Goal: Information Seeking & Learning: Learn about a topic

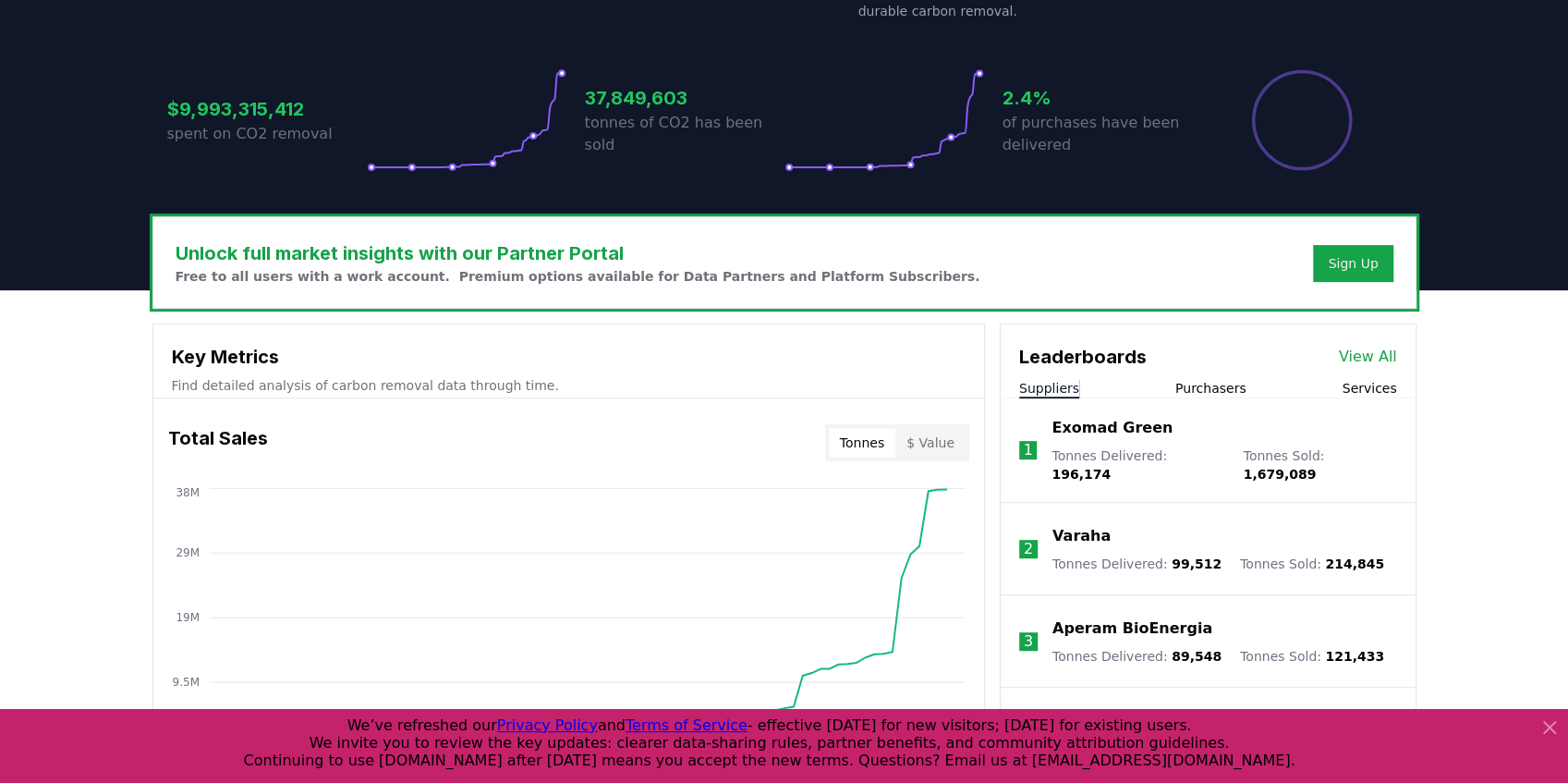
scroll to position [431, 0]
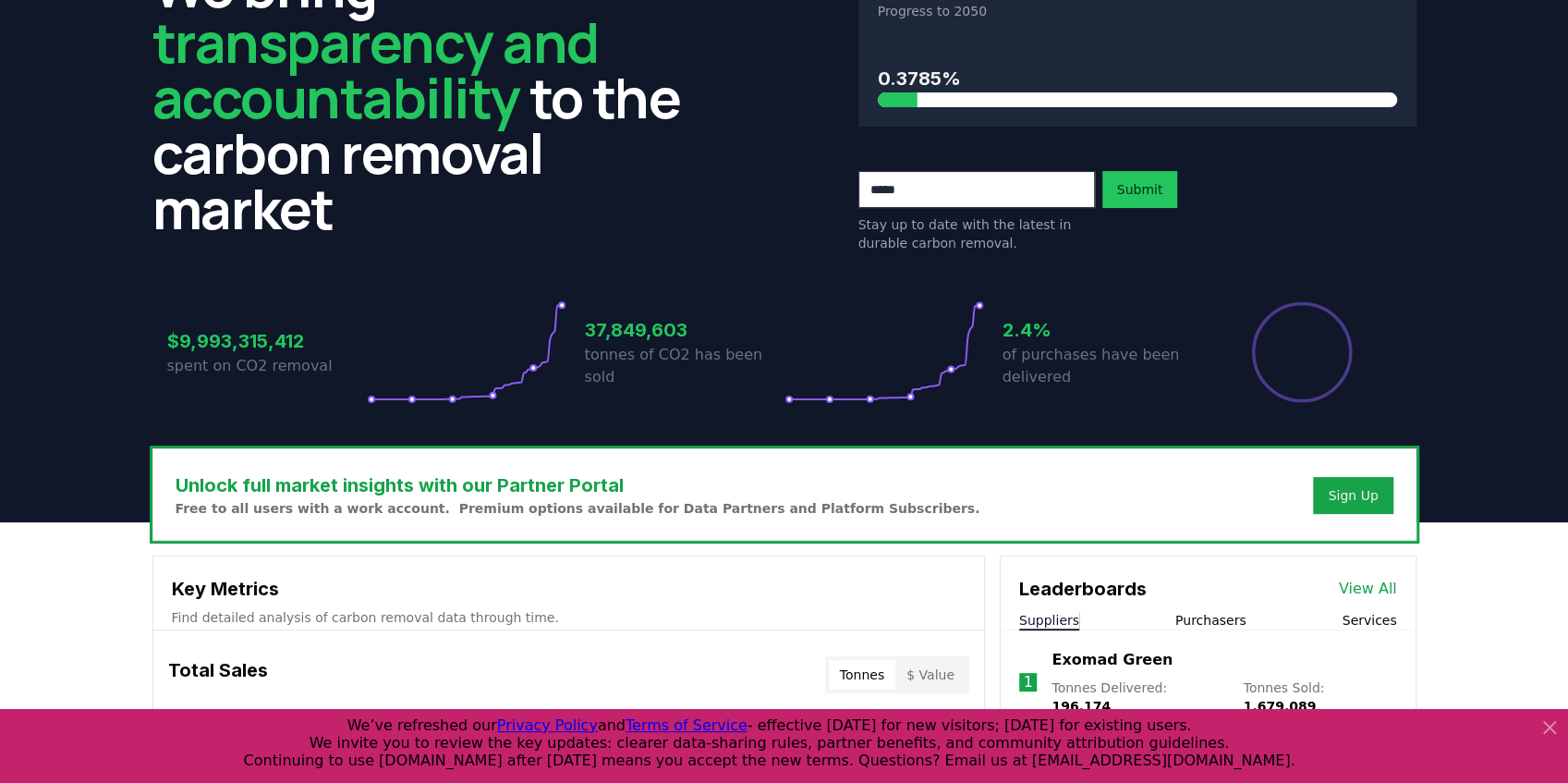
scroll to position [0, 0]
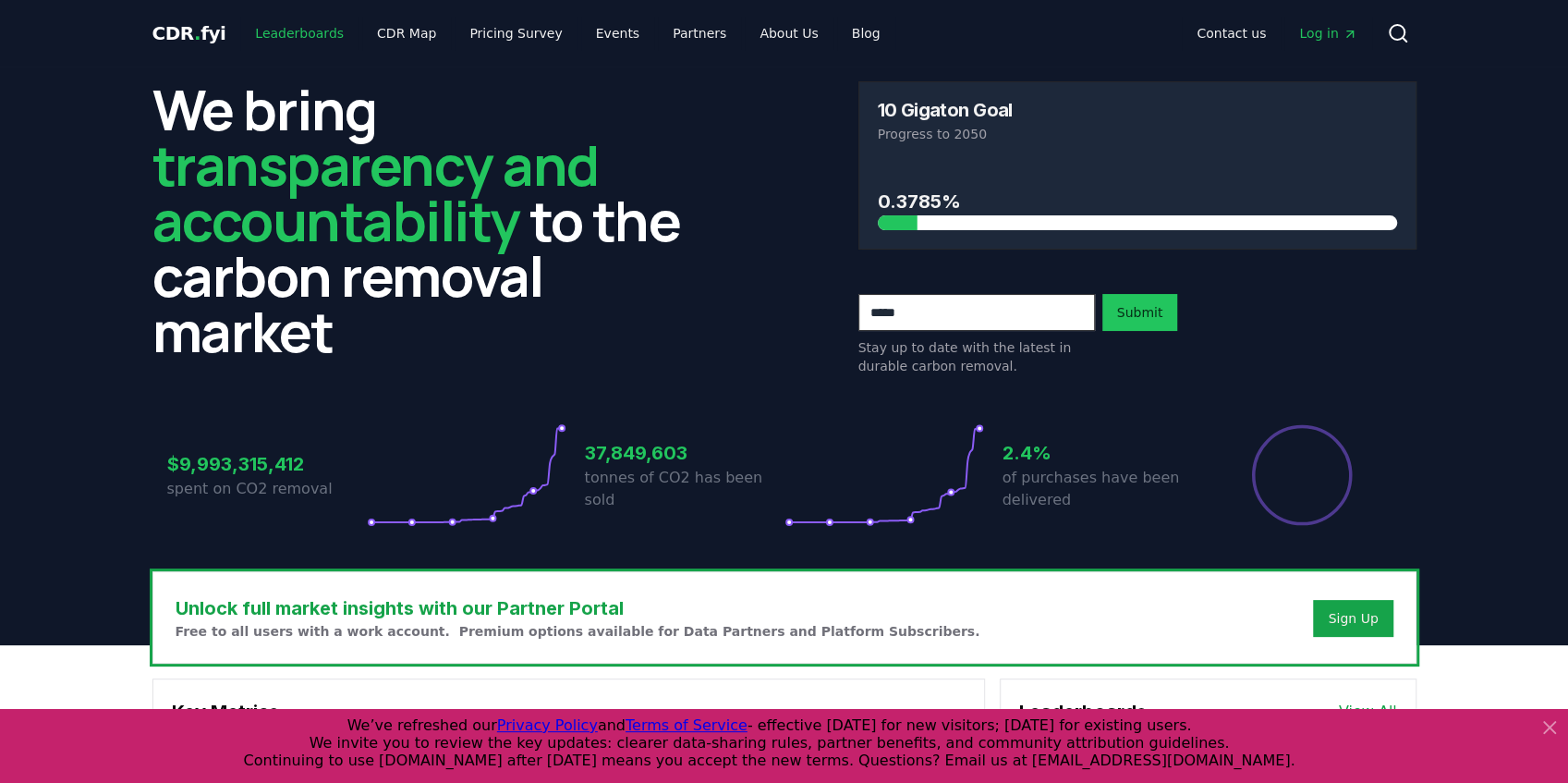
click at [284, 33] on link "Leaderboards" at bounding box center [299, 33] width 118 height 33
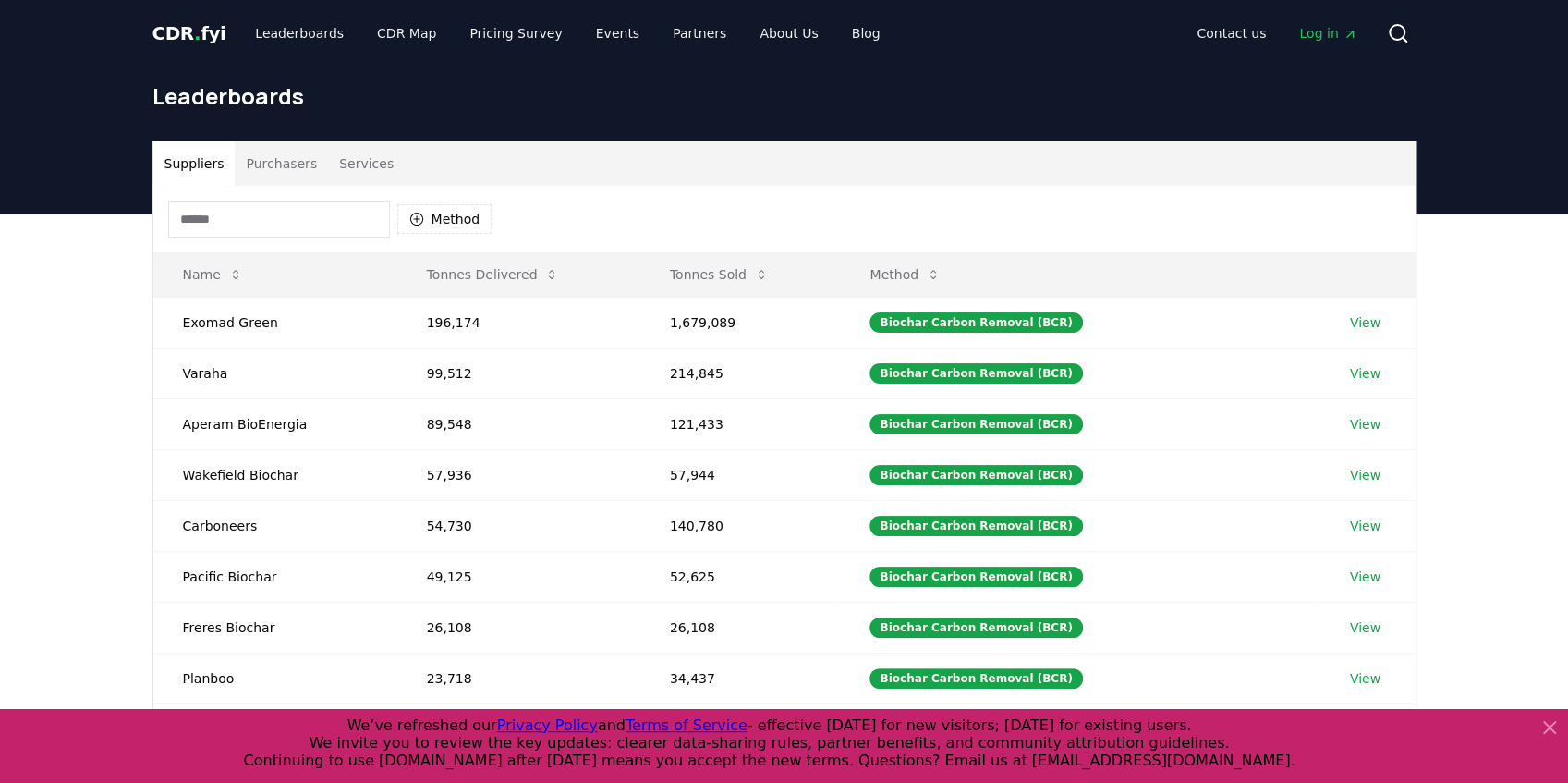
click at [289, 223] on input at bounding box center [279, 219] width 222 height 37
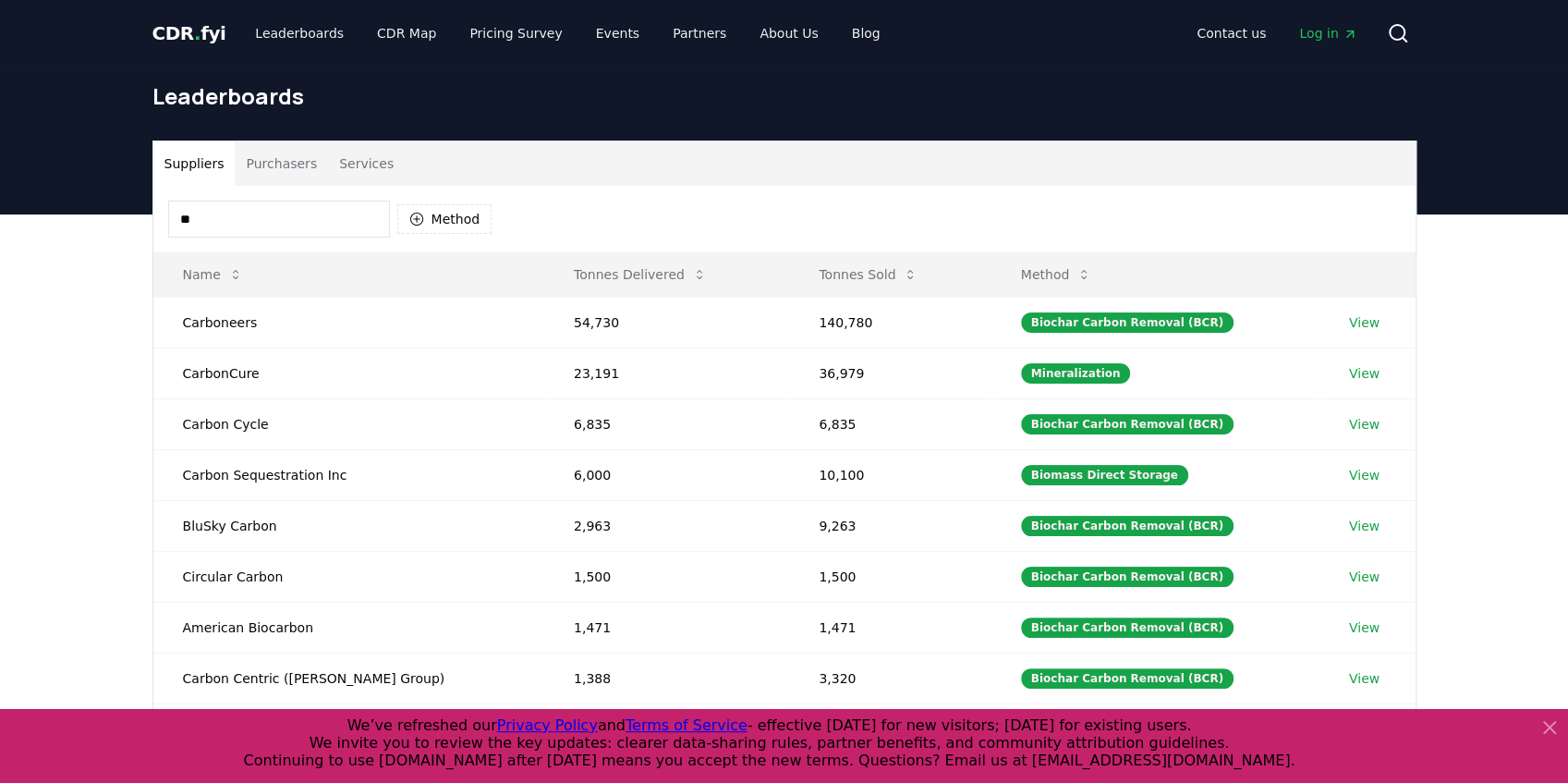
type input "*"
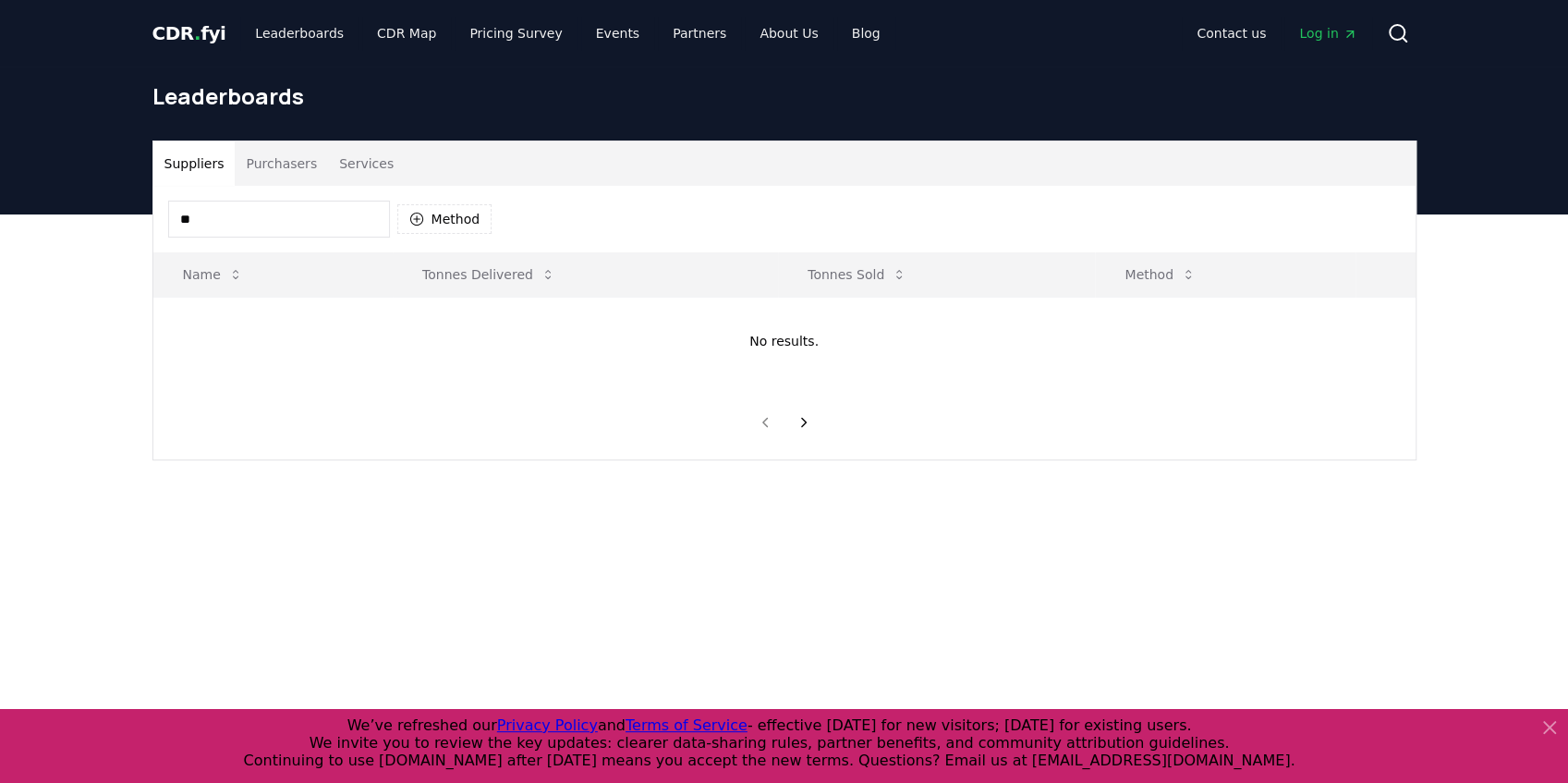
type input "*"
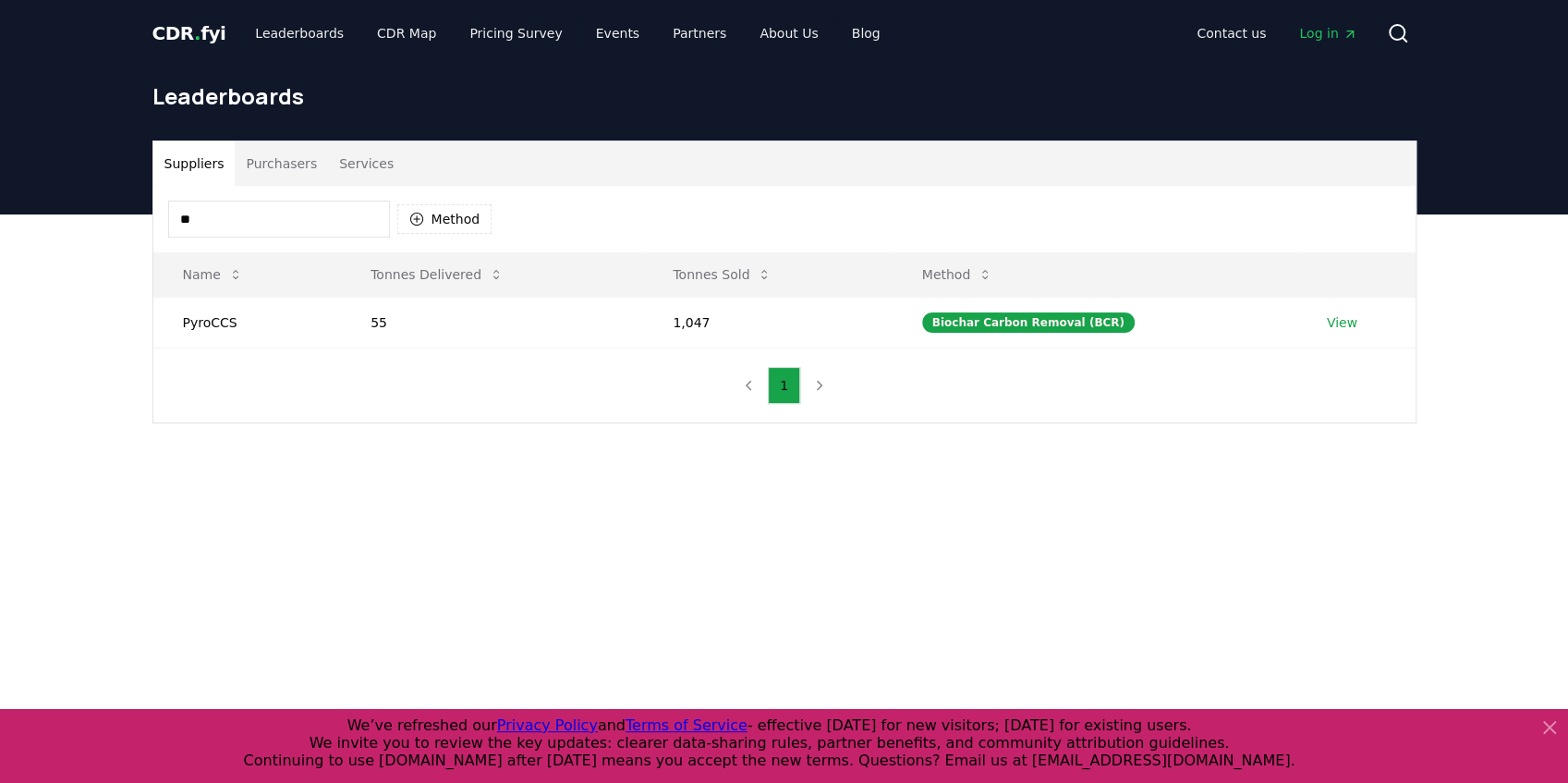
type input "*"
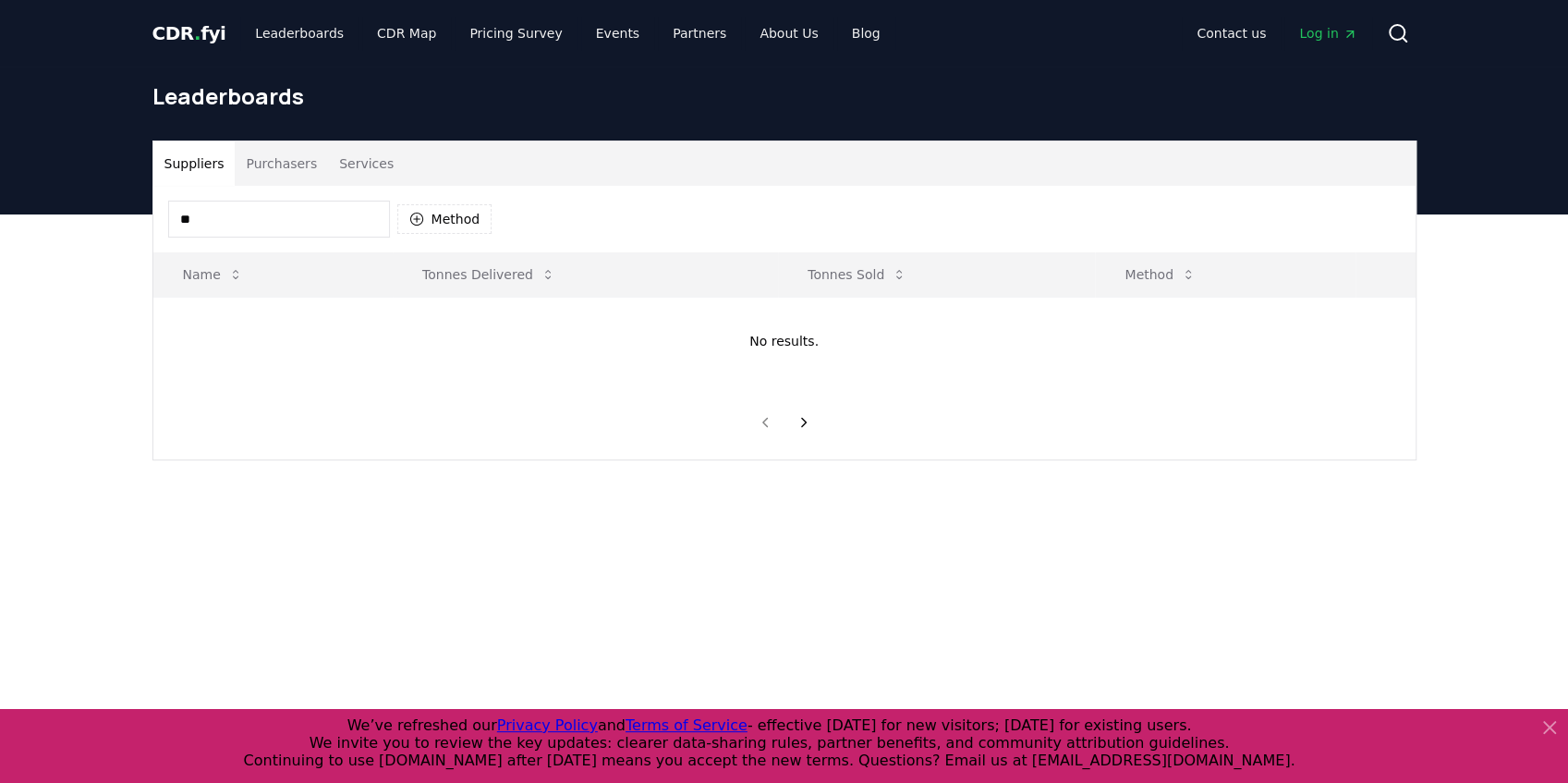
type input "*"
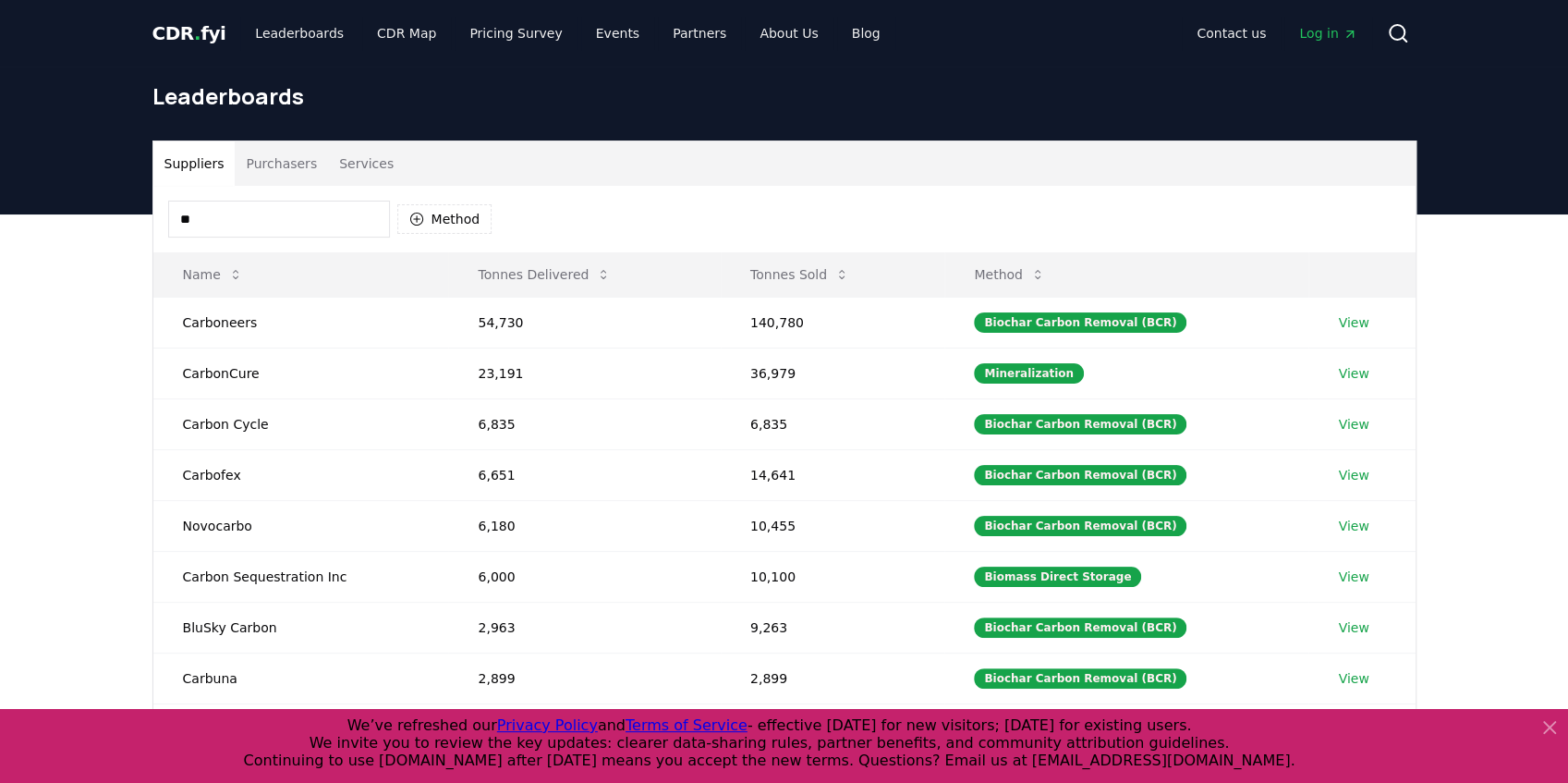
type input "*"
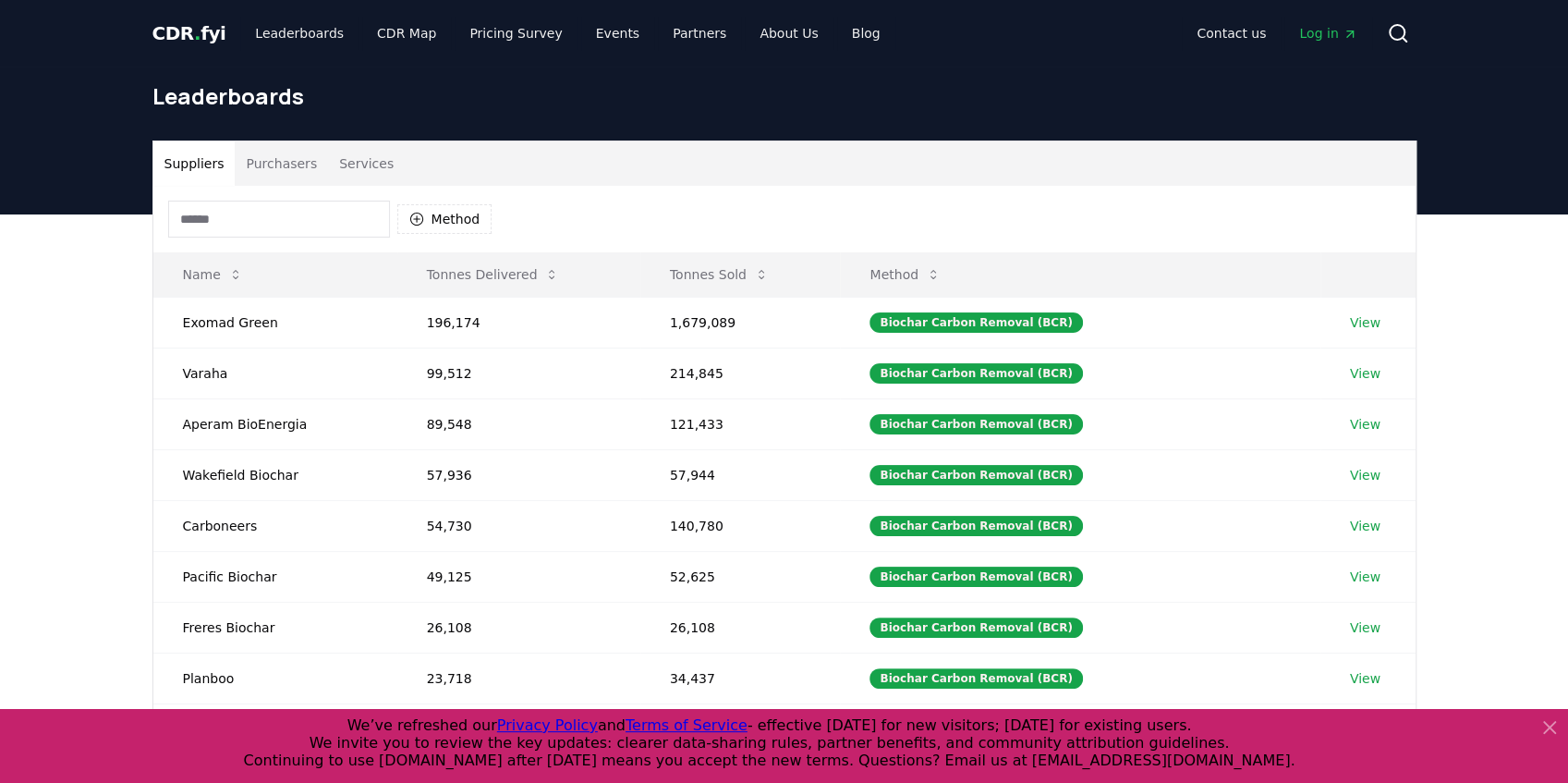
click at [447, 222] on button "Method" at bounding box center [445, 219] width 96 height 30
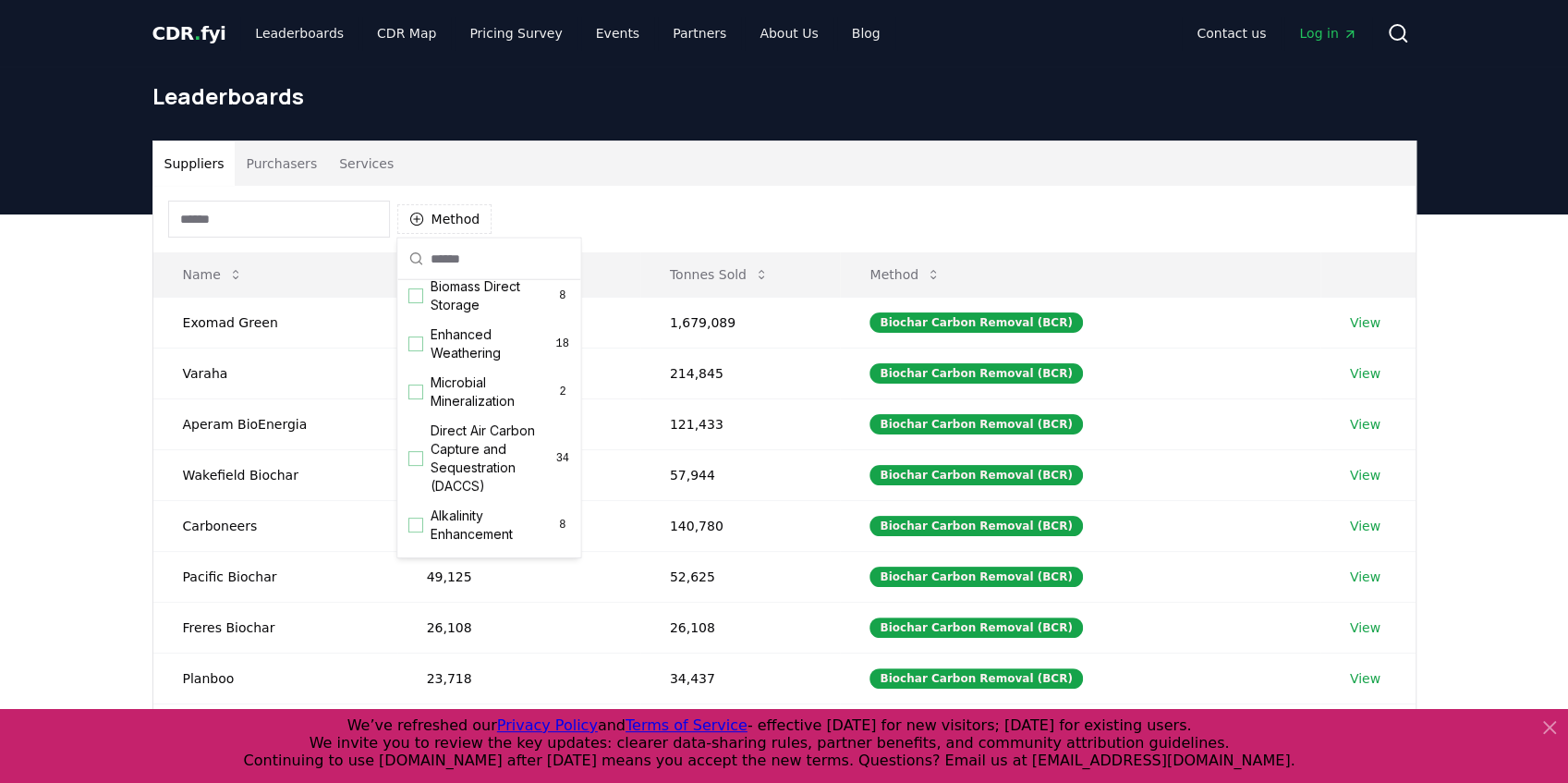
scroll to position [370, 0]
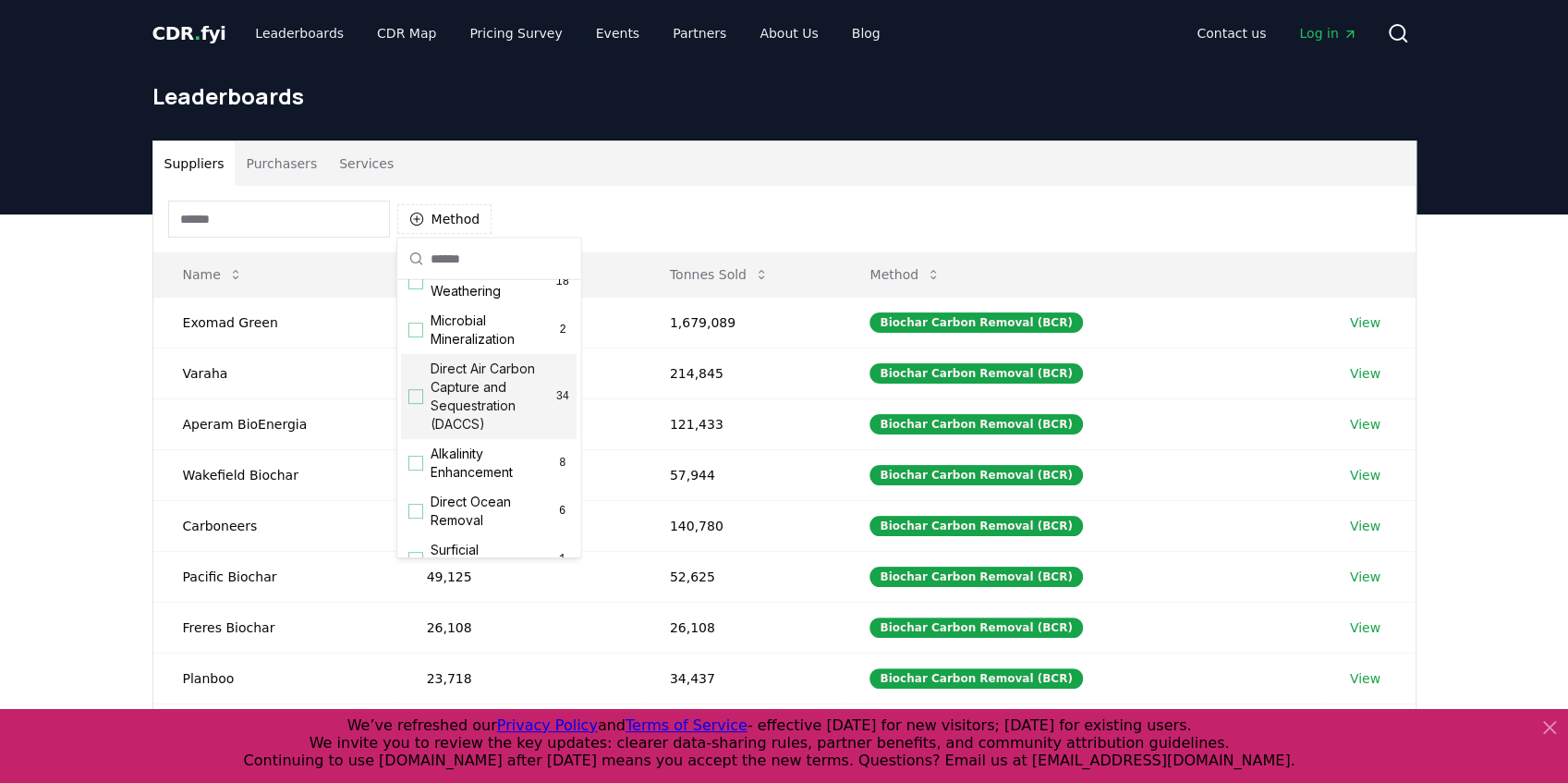
click at [420, 401] on div "Suggestions" at bounding box center [416, 397] width 15 height 15
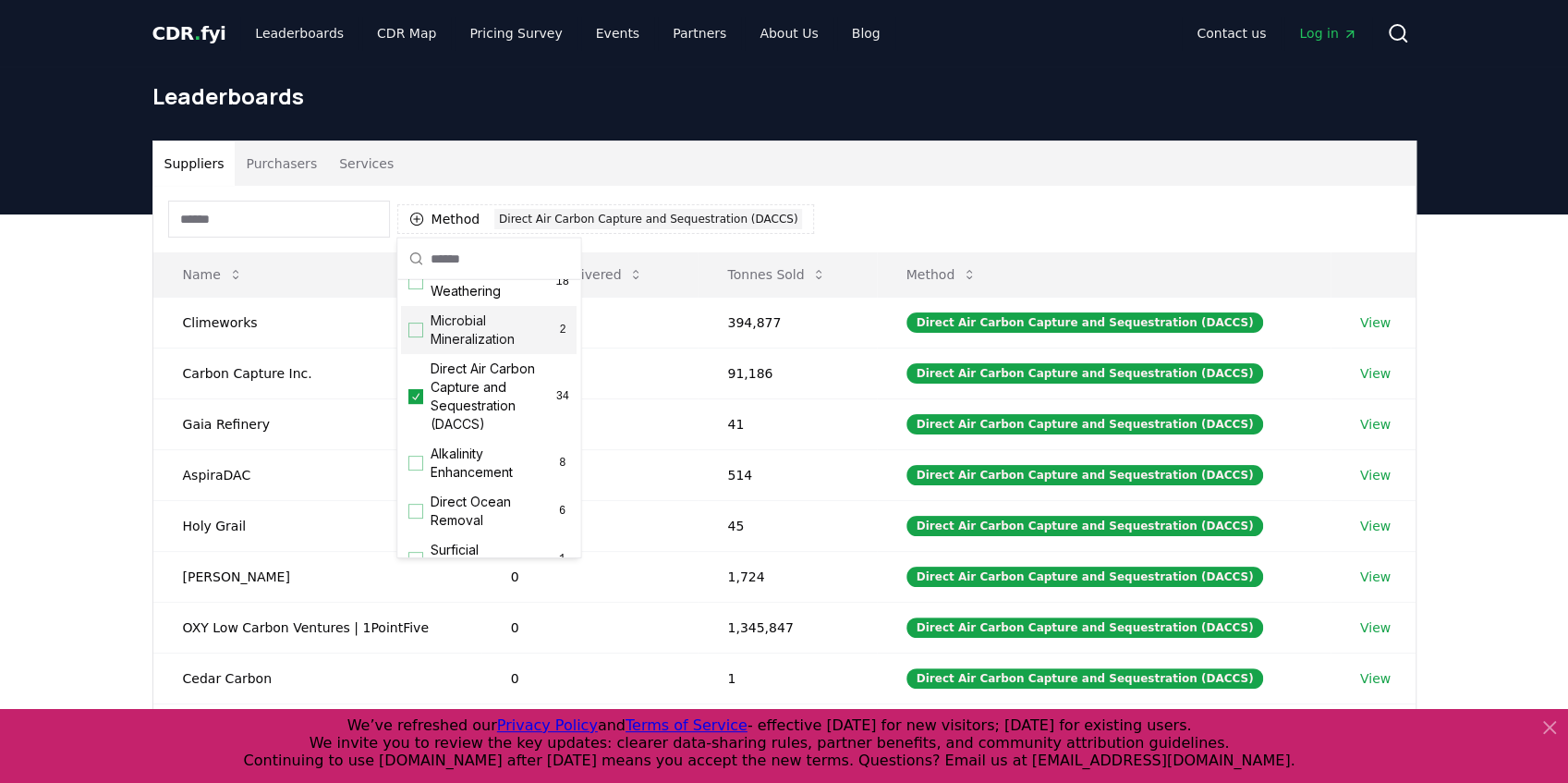
click at [963, 202] on div "Method 1 Direct Air Carbon Capture and Sequestration (DACCS)" at bounding box center [784, 219] width 1263 height 67
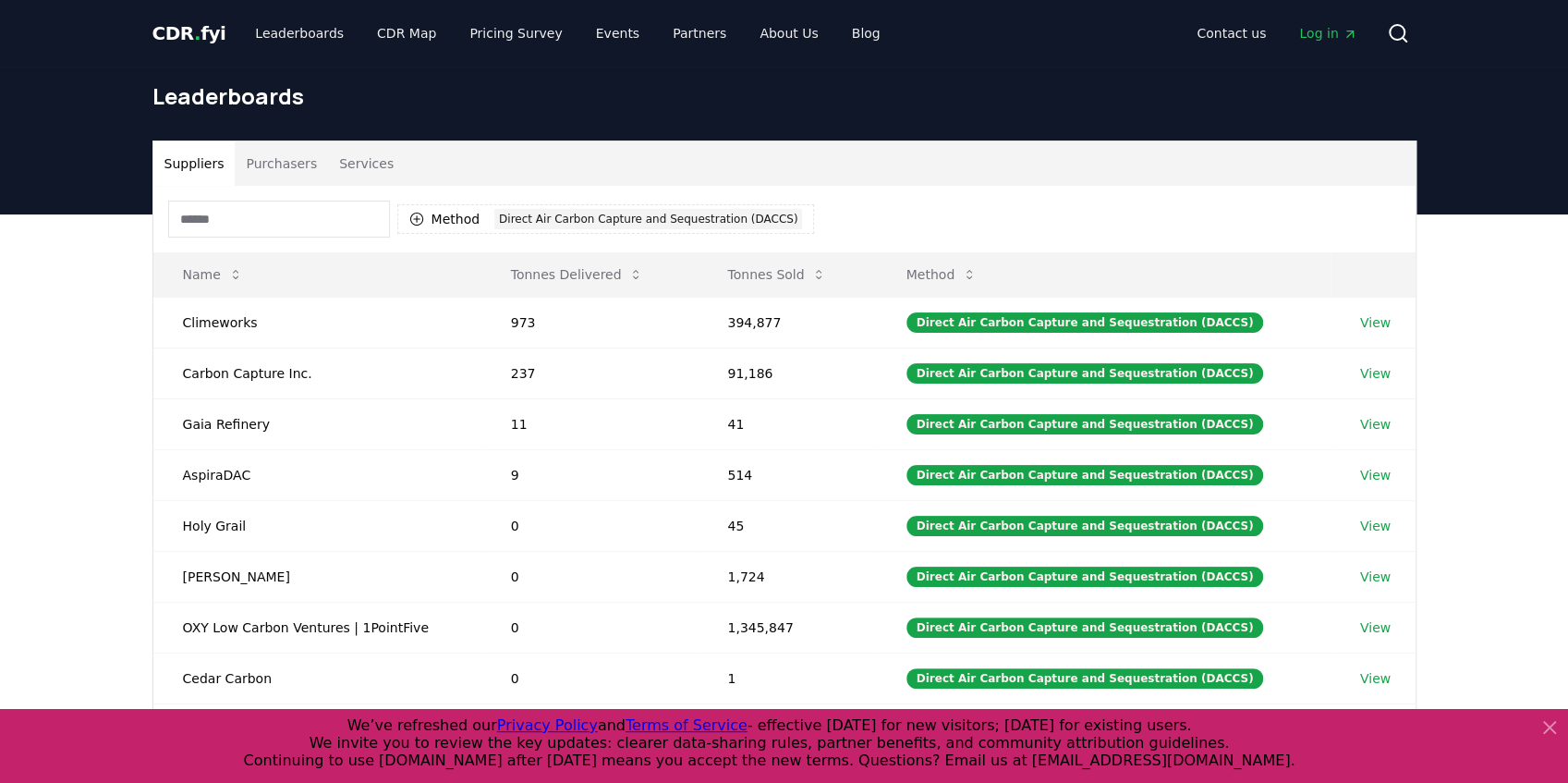
click at [1375, 372] on link "View" at bounding box center [1375, 373] width 31 height 19
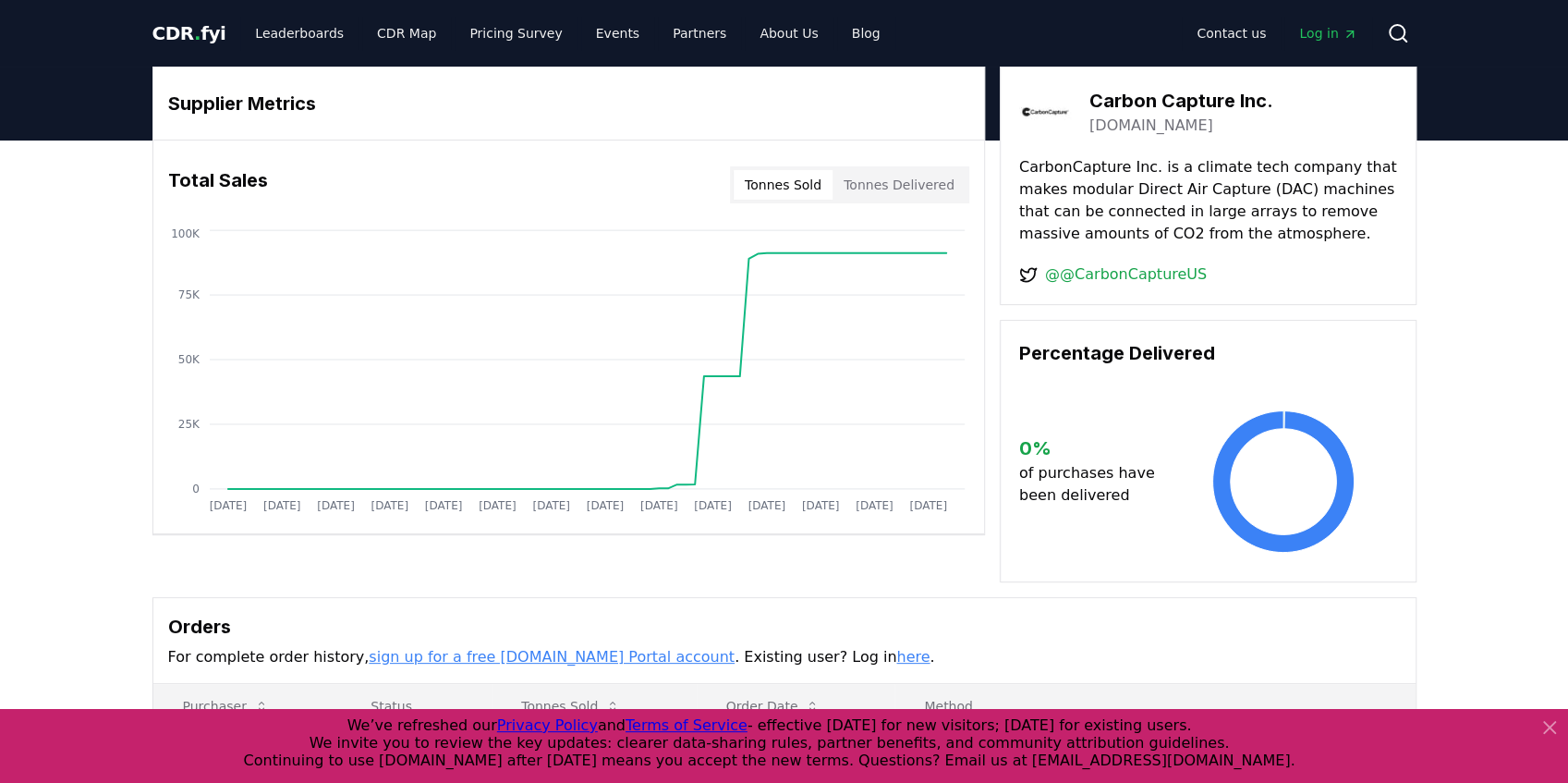
click at [899, 189] on button "Tonnes Delivered" at bounding box center [899, 185] width 133 height 30
